Goal: Transaction & Acquisition: Download file/media

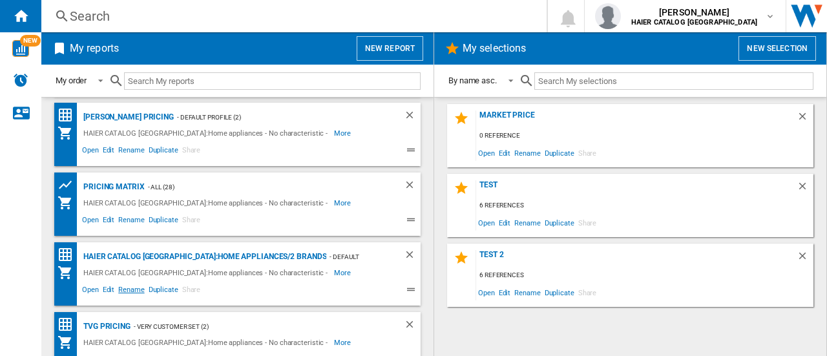
scroll to position [159, 0]
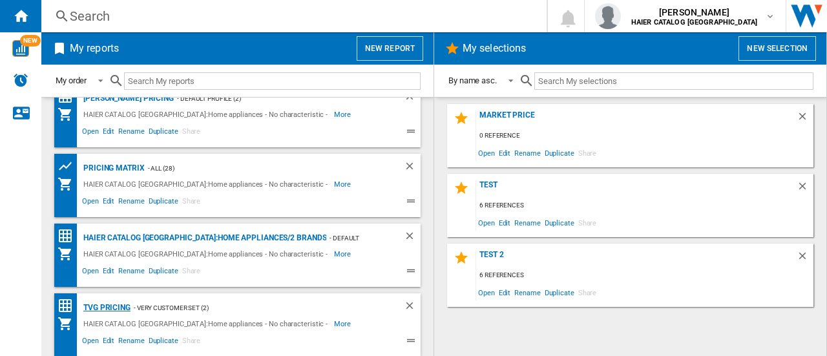
click at [114, 307] on div "TVG Pricing" at bounding box center [105, 308] width 50 height 16
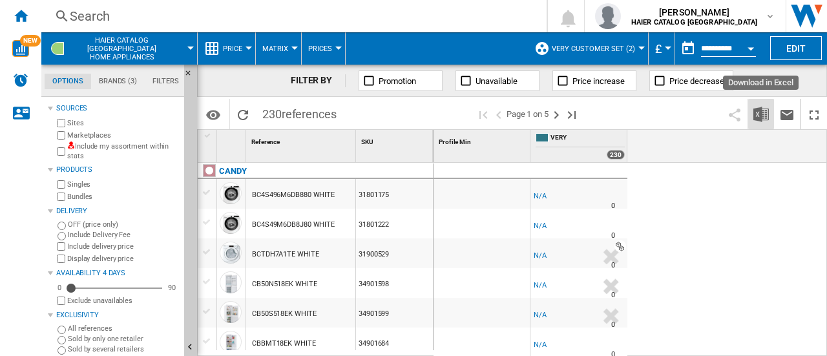
click at [758, 123] on button "Download in Excel" at bounding box center [761, 114] width 26 height 30
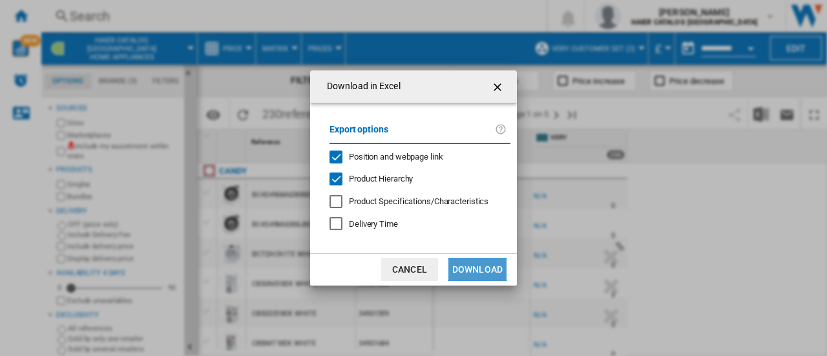
click at [489, 262] on button "Download" at bounding box center [477, 269] width 58 height 23
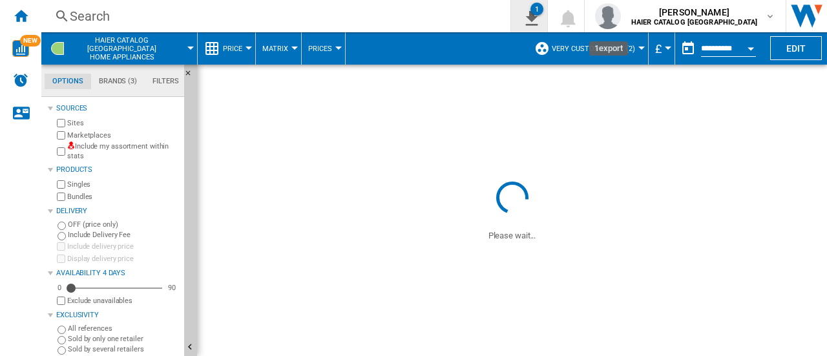
click at [537, 19] on ng-md-icon "1\a export" at bounding box center [528, 16] width 15 height 16
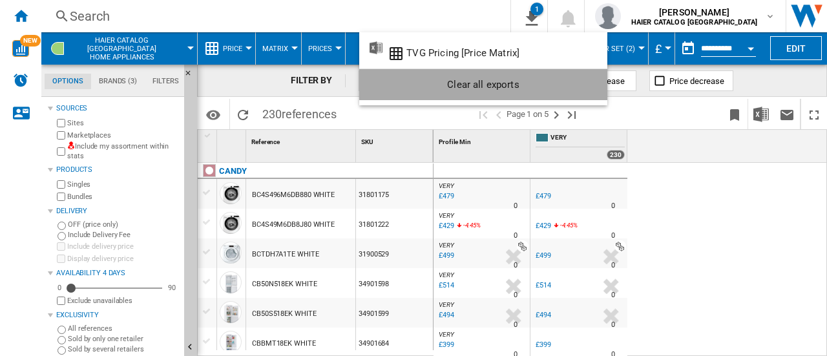
click at [495, 81] on div "Clear all exports" at bounding box center [482, 84] width 227 height 23
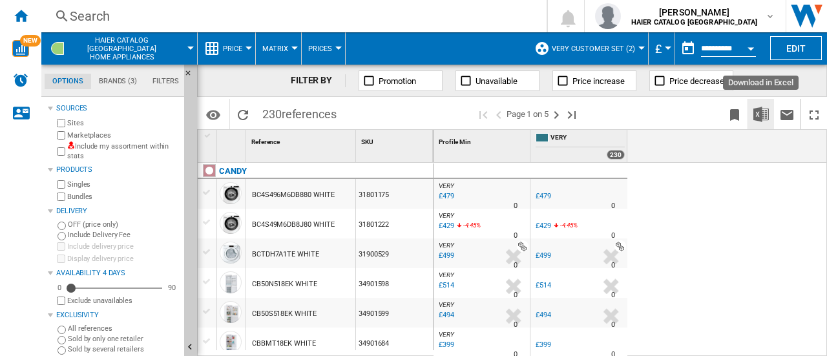
click at [767, 114] on img "Download in Excel" at bounding box center [760, 114] width 15 height 15
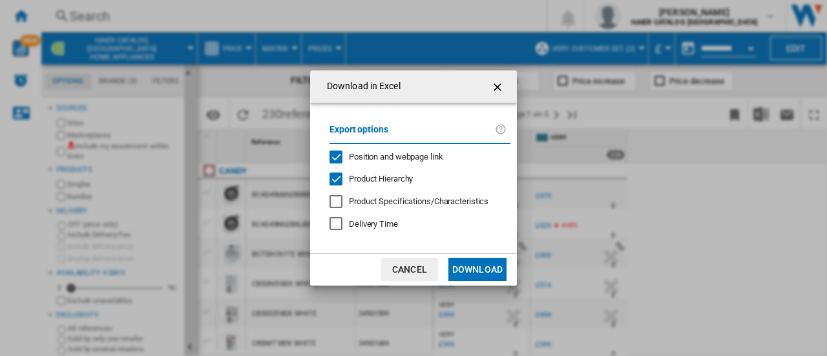
click at [478, 271] on button "Download" at bounding box center [477, 269] width 58 height 23
